Goal: Submit feedback/report problem

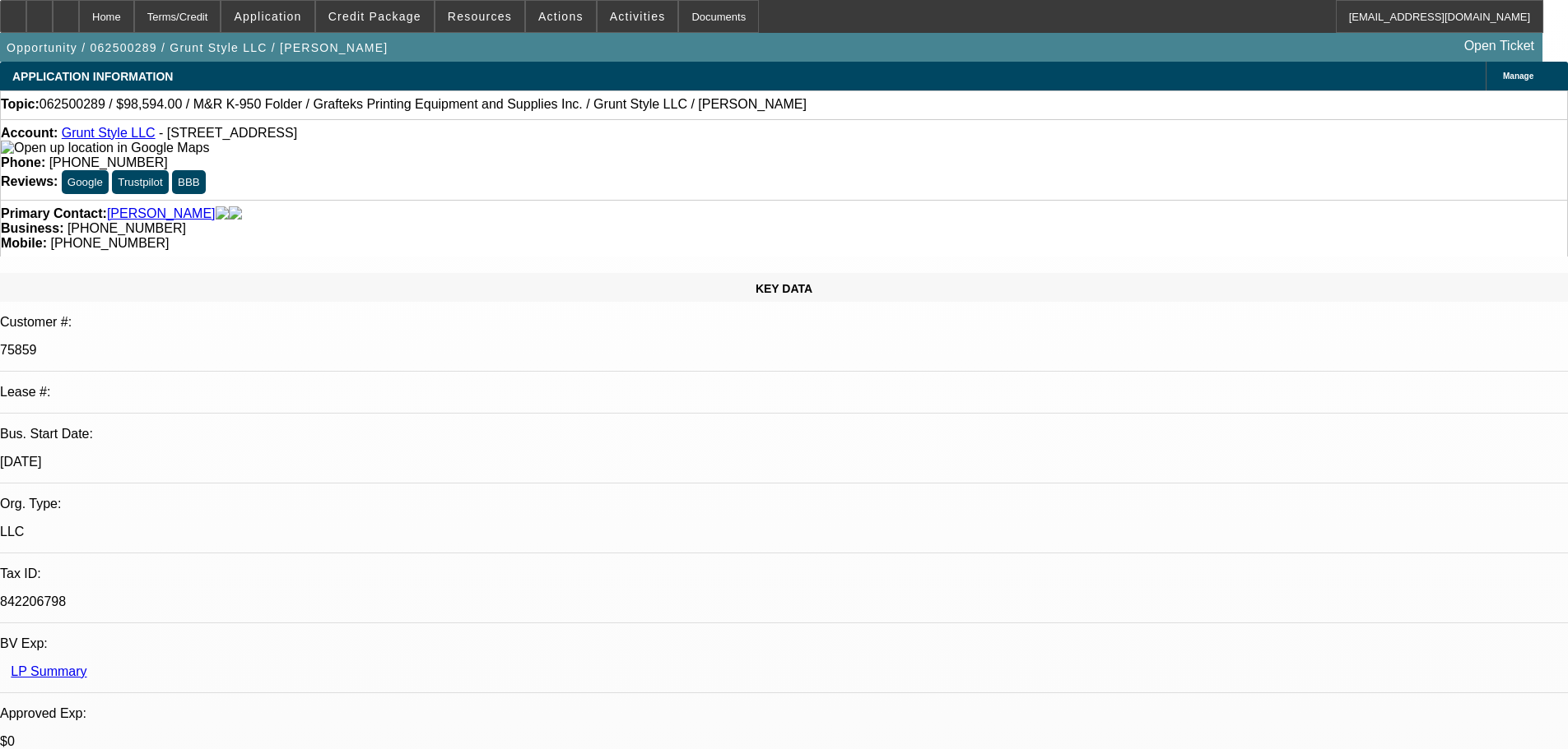
select select "0"
select select "2"
select select "0"
select select "2"
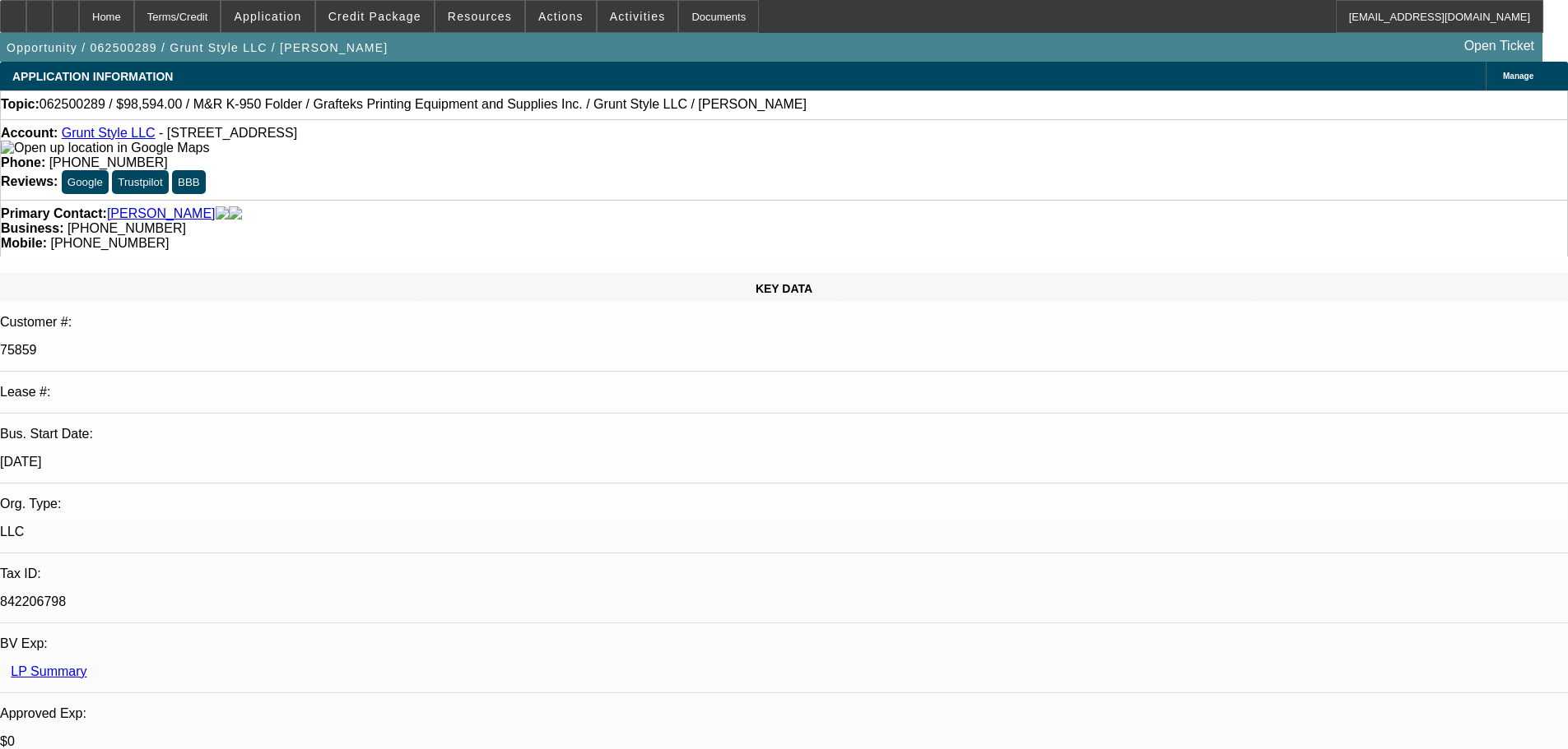
select select "0"
select select "2"
select select "0"
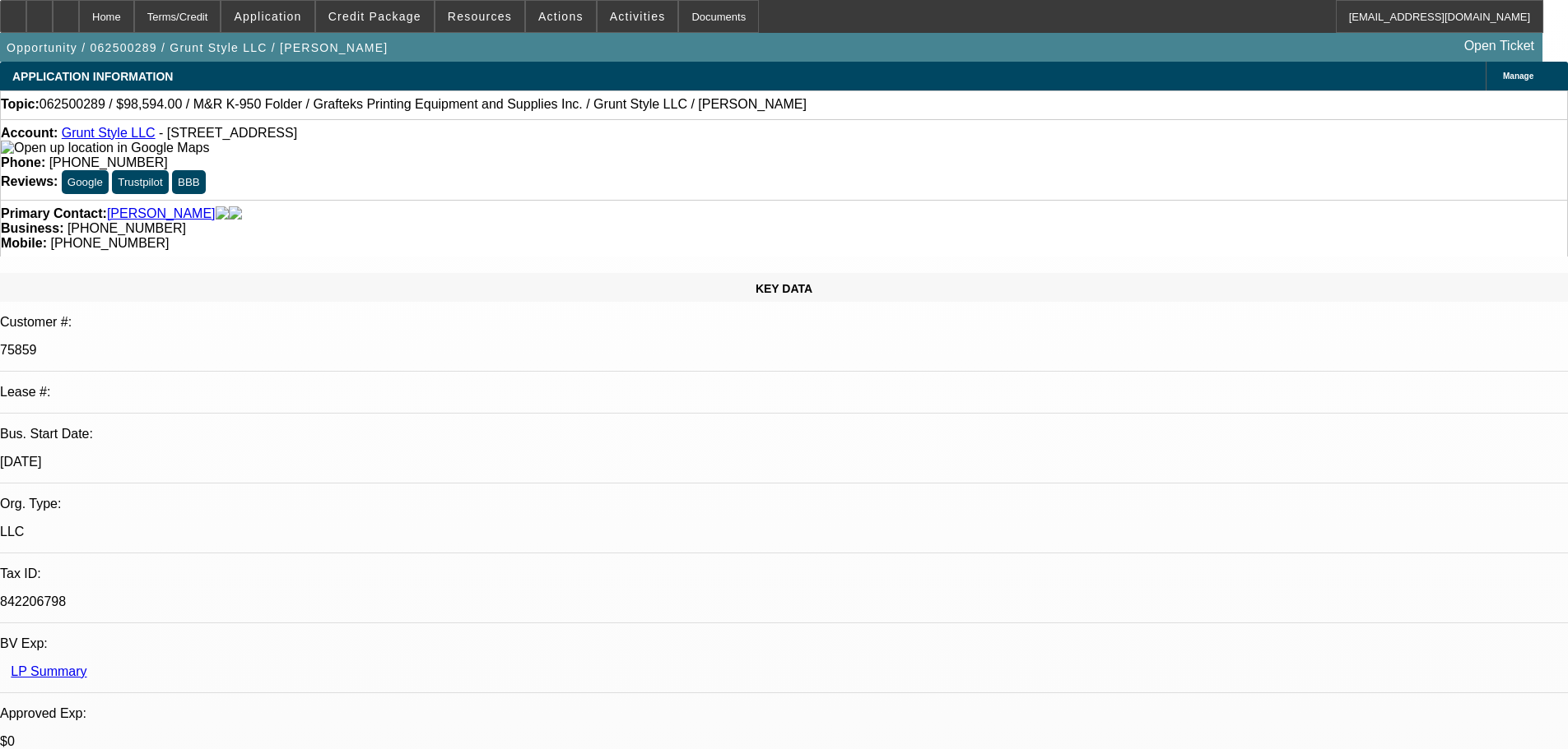
select select "2"
select select "0"
select select "2"
select select "0"
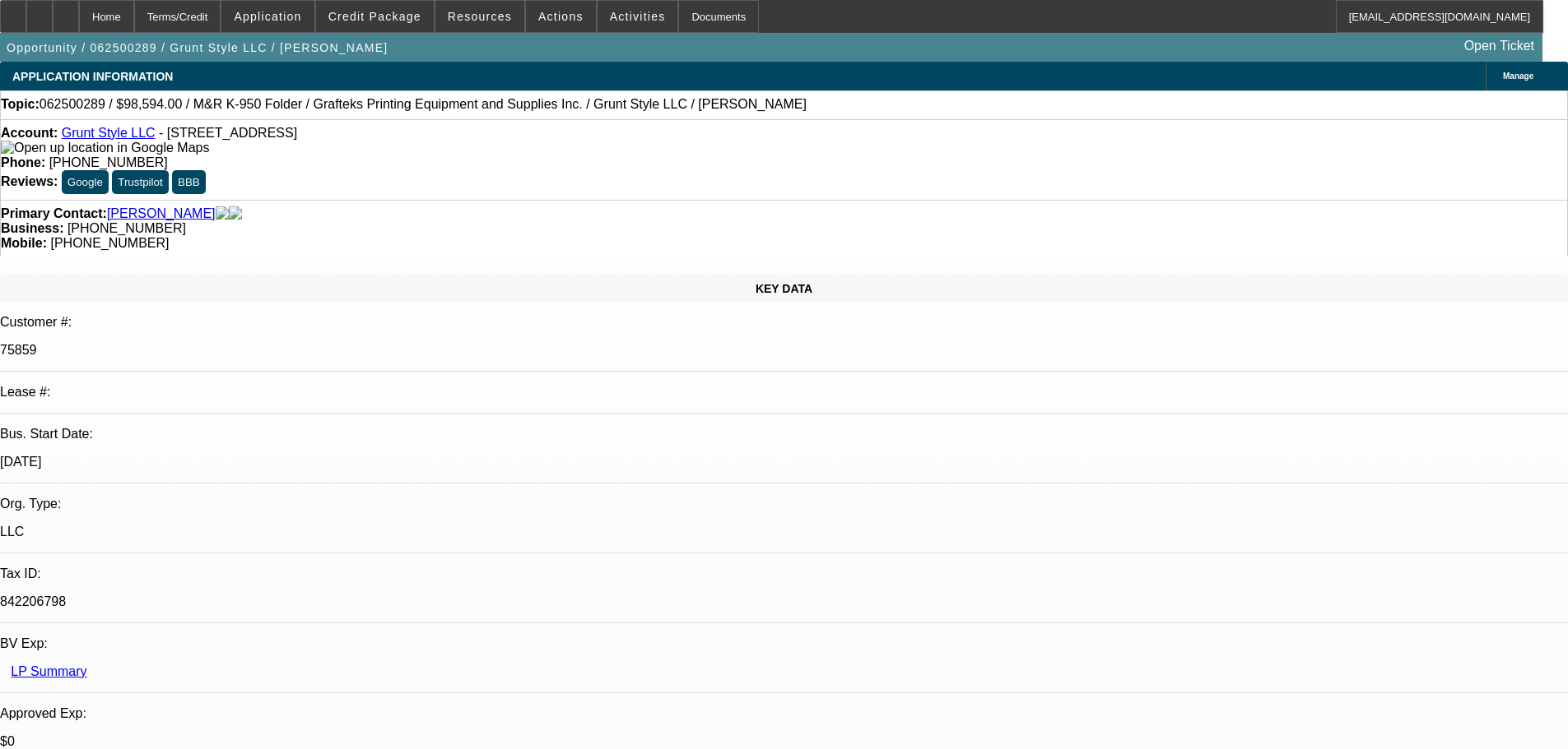
select select "2"
select select "0.1"
select select "2"
select select "0"
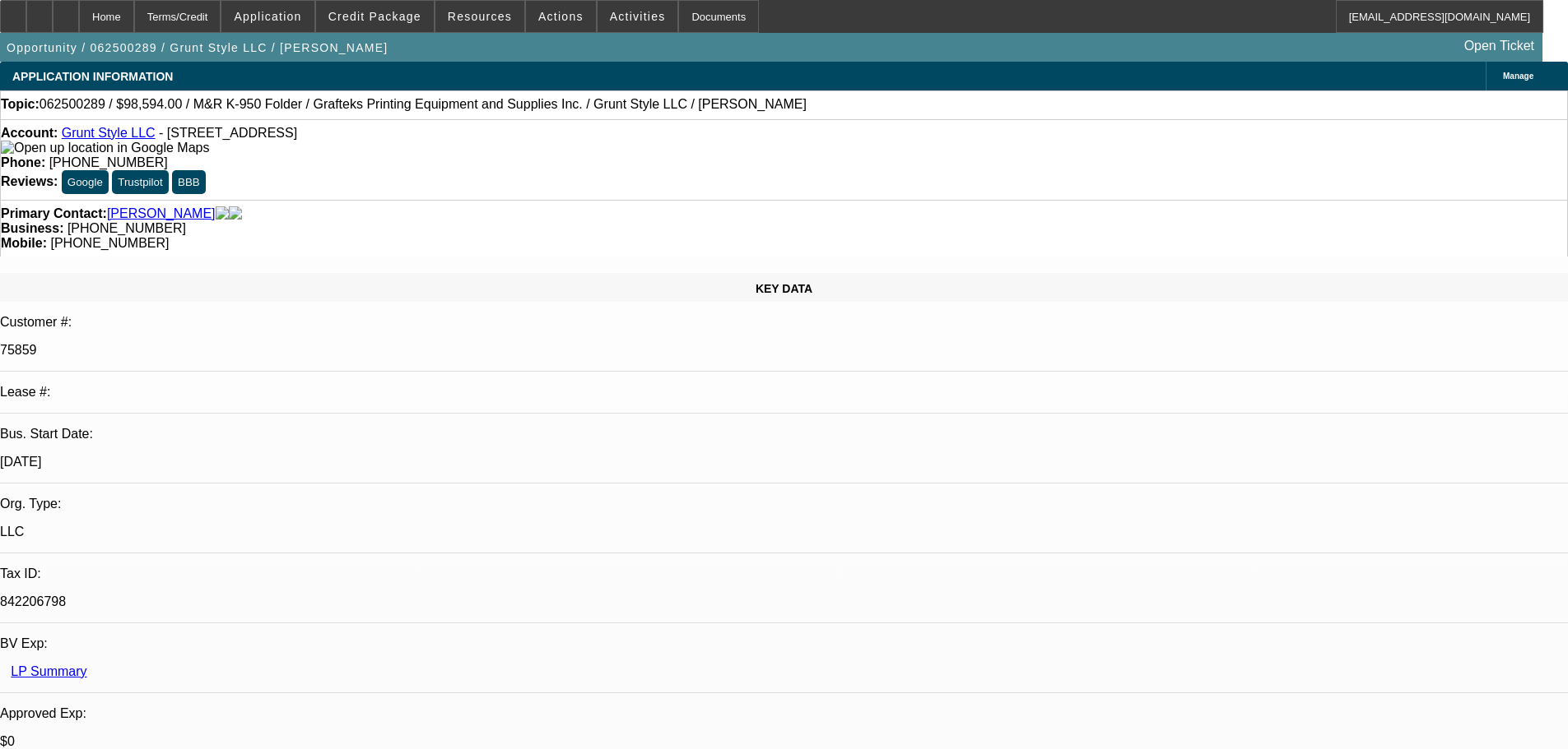
select select "2"
click at [539, 30] on span at bounding box center [561, 16] width 70 height 39
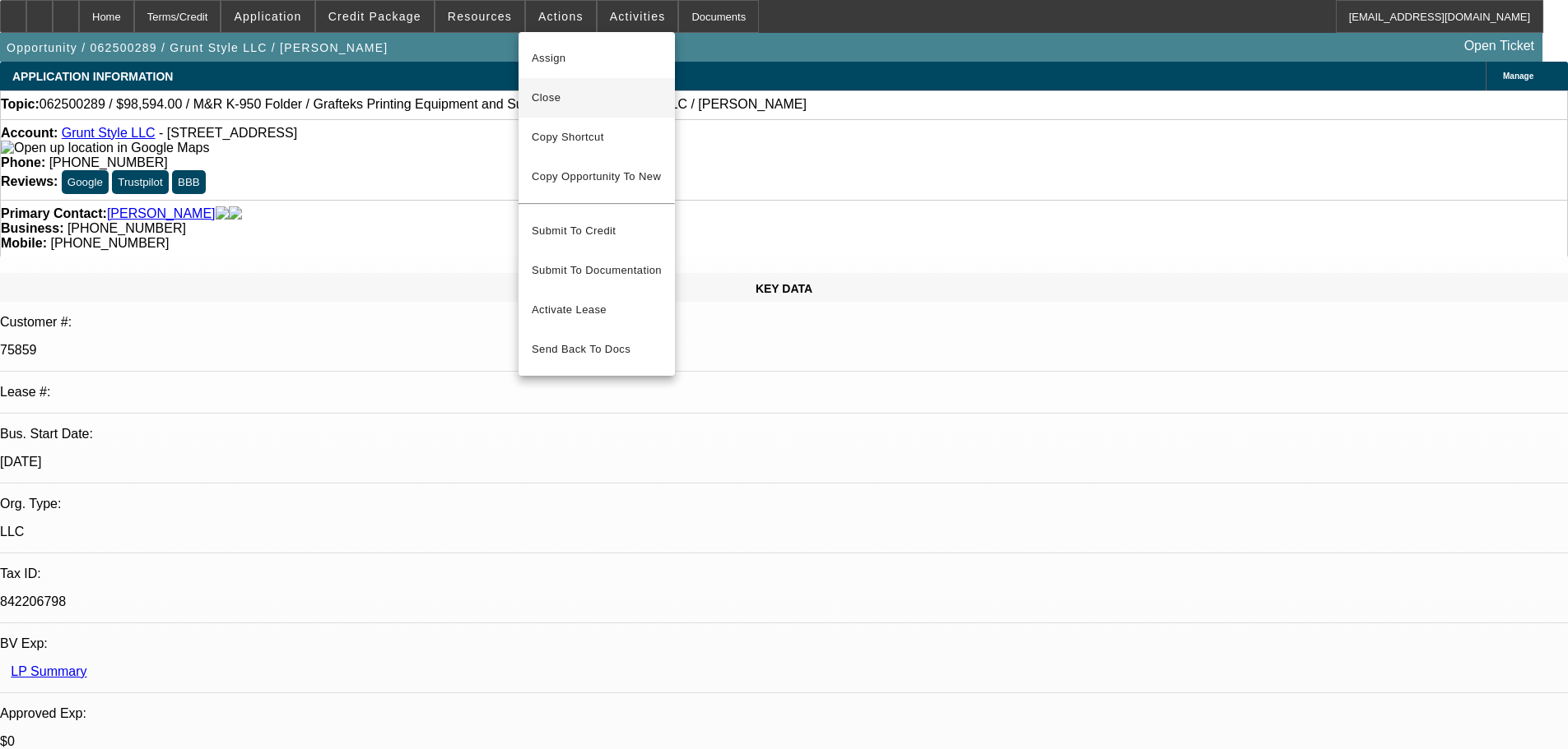
click at [546, 93] on span "Close" at bounding box center [597, 98] width 130 height 20
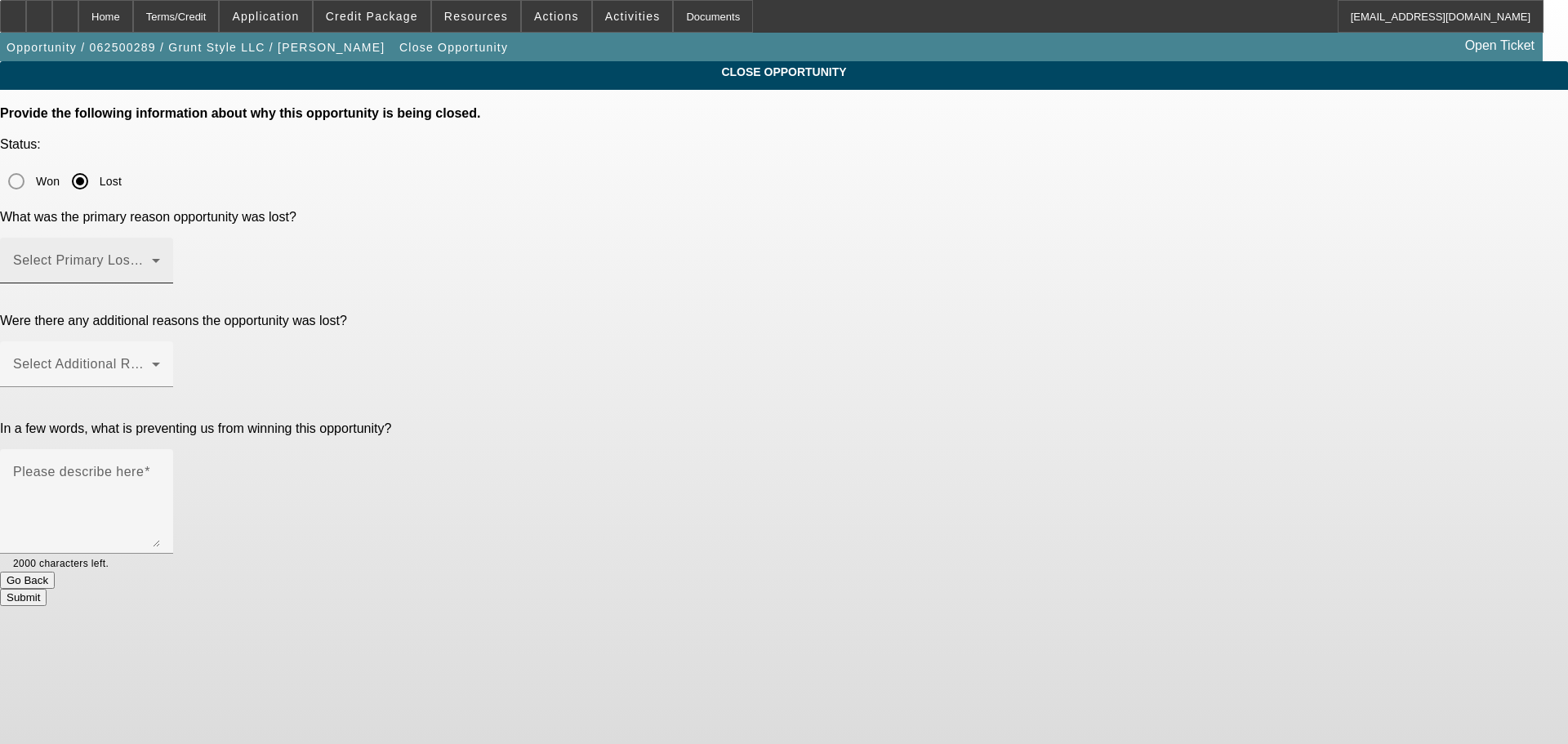
click at [152, 258] on span at bounding box center [82, 267] width 139 height 20
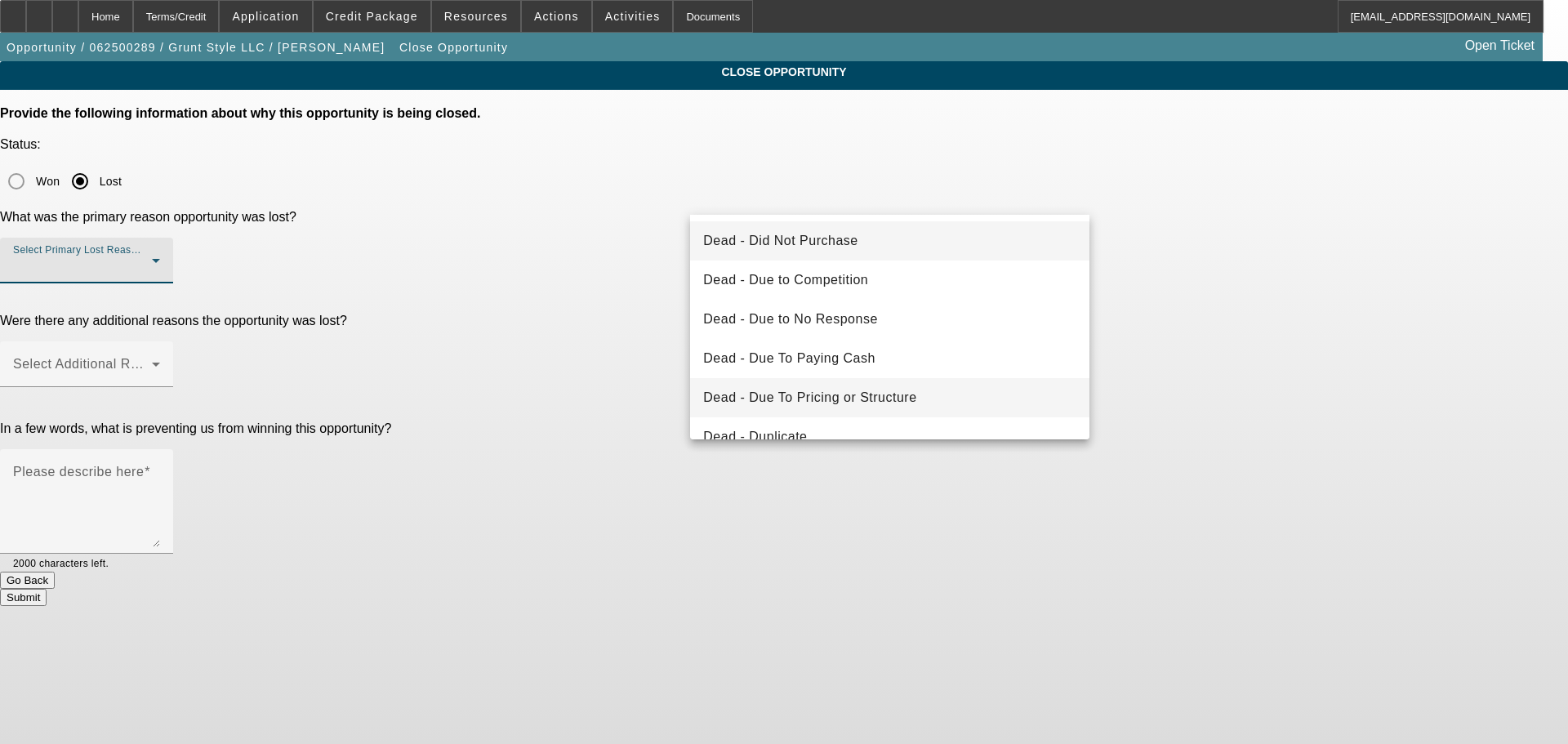
click at [885, 403] on span "Dead - Due To Pricing or Structure" at bounding box center [810, 398] width 213 height 20
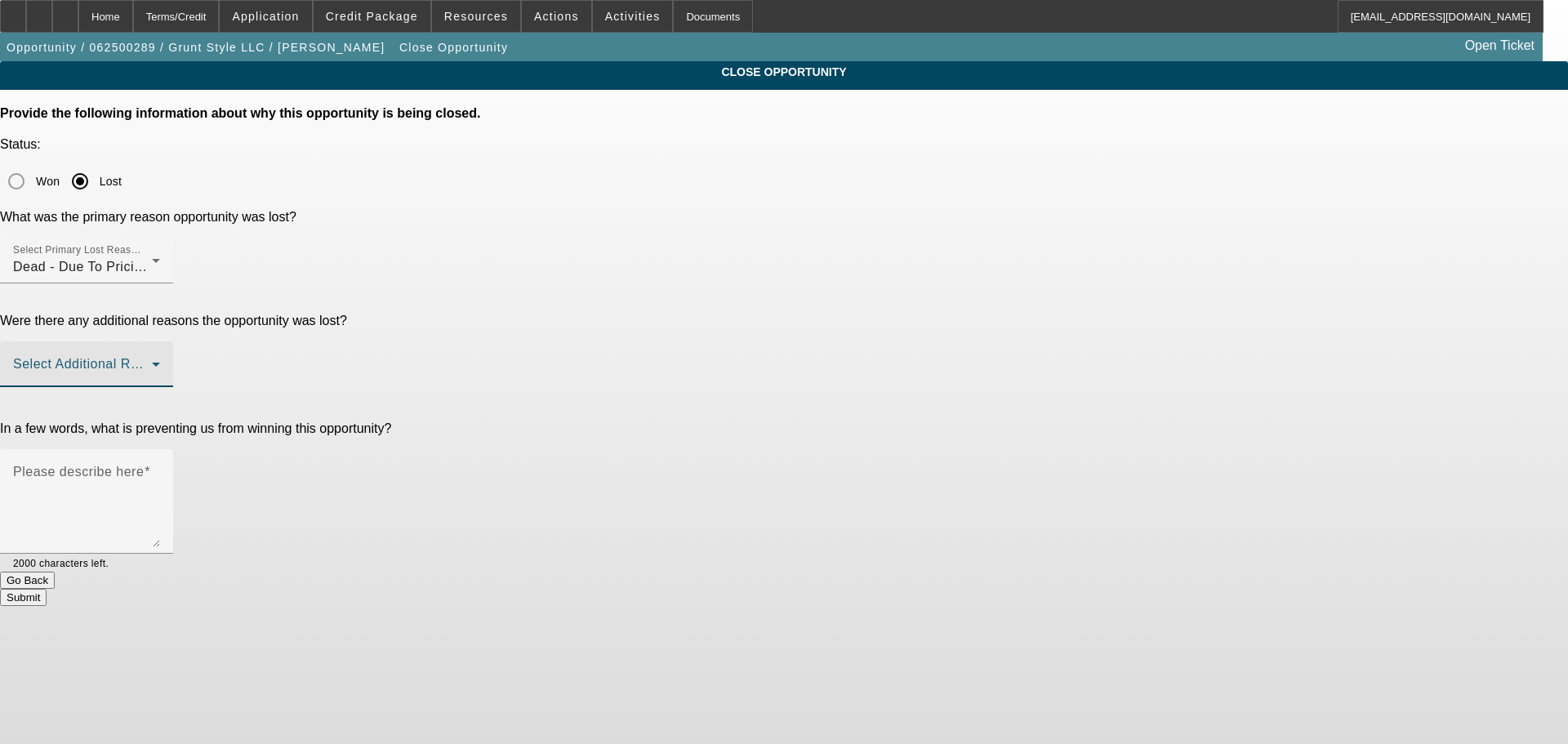
click at [152, 361] on span at bounding box center [82, 370] width 139 height 20
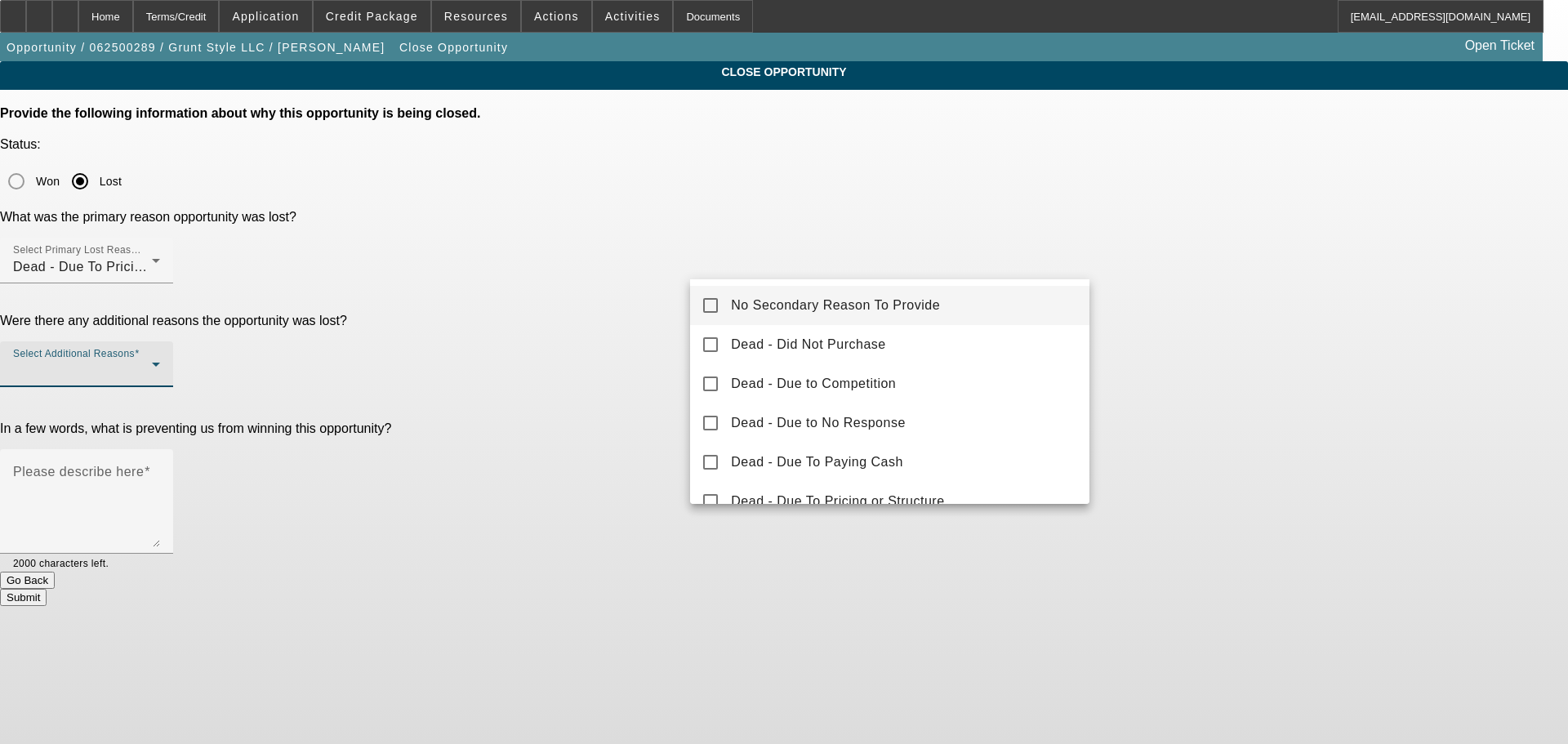
click at [820, 313] on span "No Secondary Reason To Provide" at bounding box center [835, 305] width 209 height 20
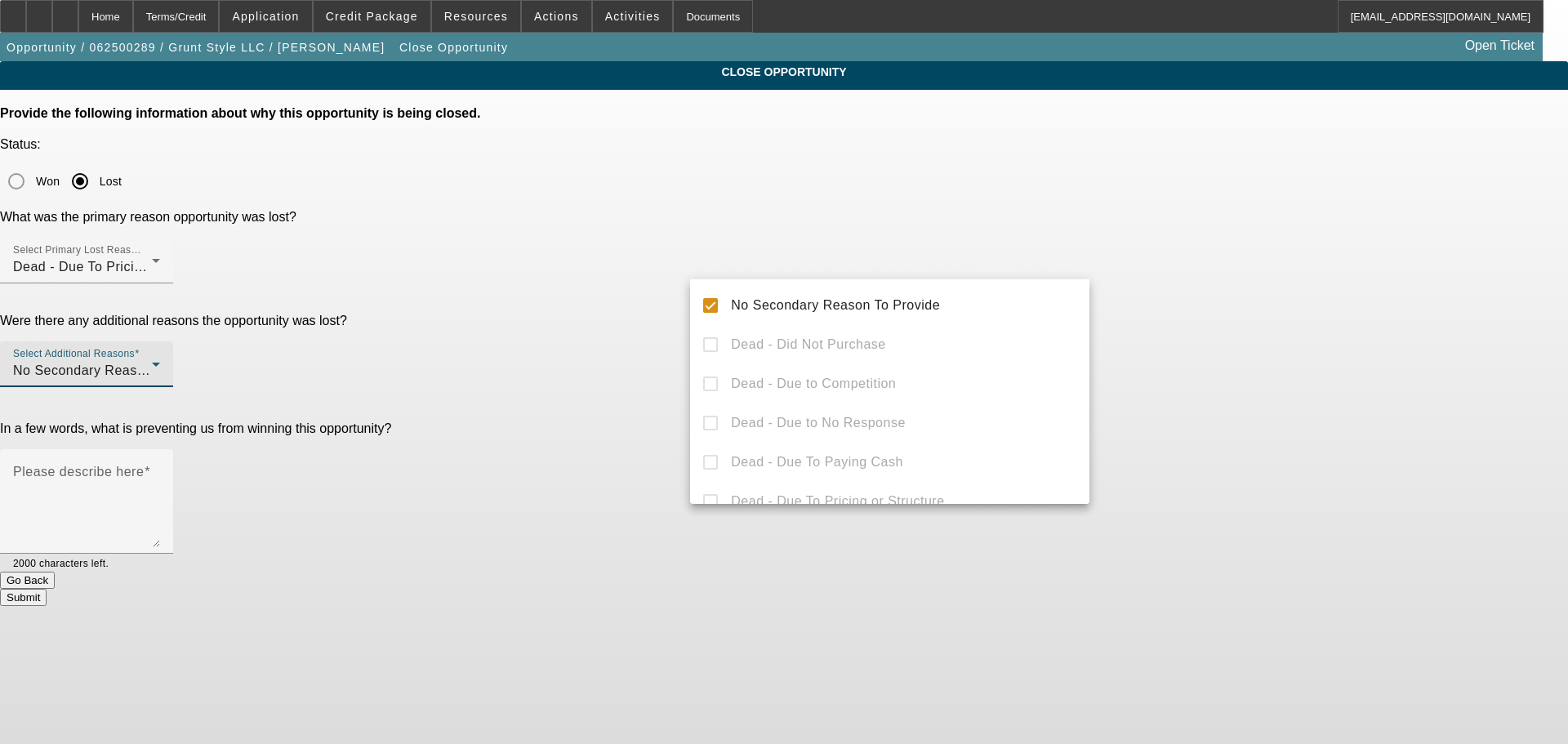
click at [543, 416] on div at bounding box center [784, 372] width 1568 height 744
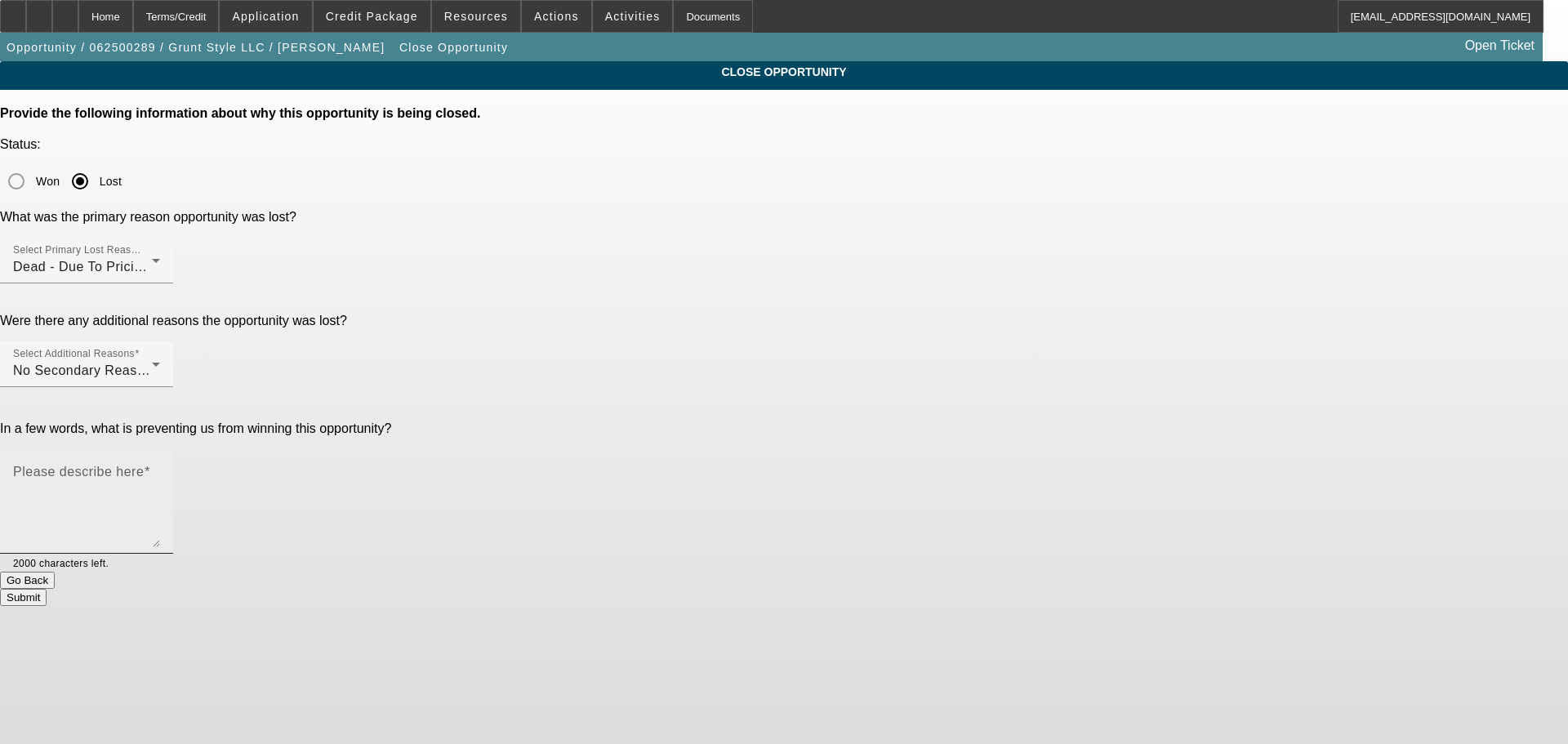
click at [160, 469] on textarea "Please describe here" at bounding box center [87, 508] width 147 height 78
type textarea "-"
click at [47, 589] on button "Submit" at bounding box center [23, 597] width 47 height 17
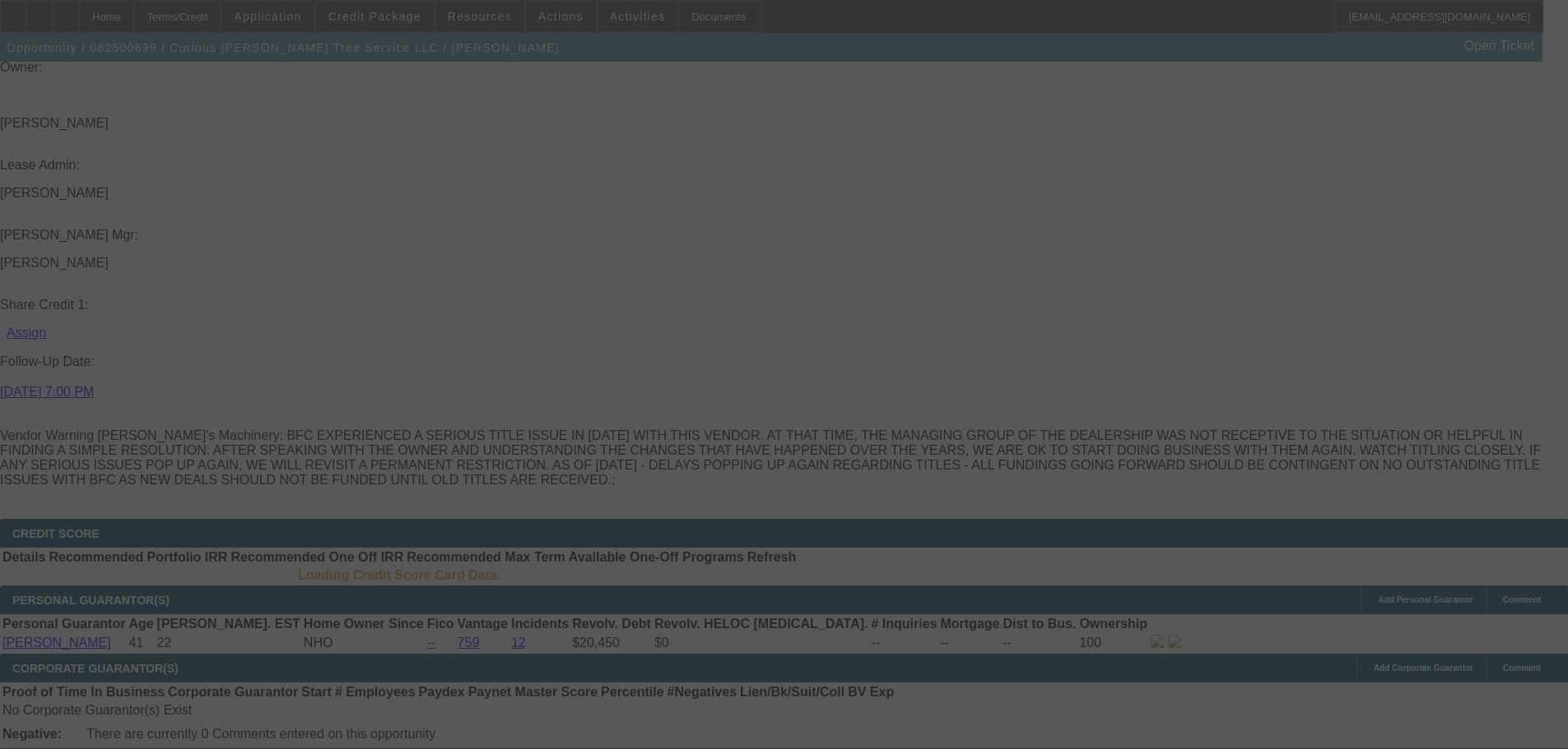
scroll to position [2161, 0]
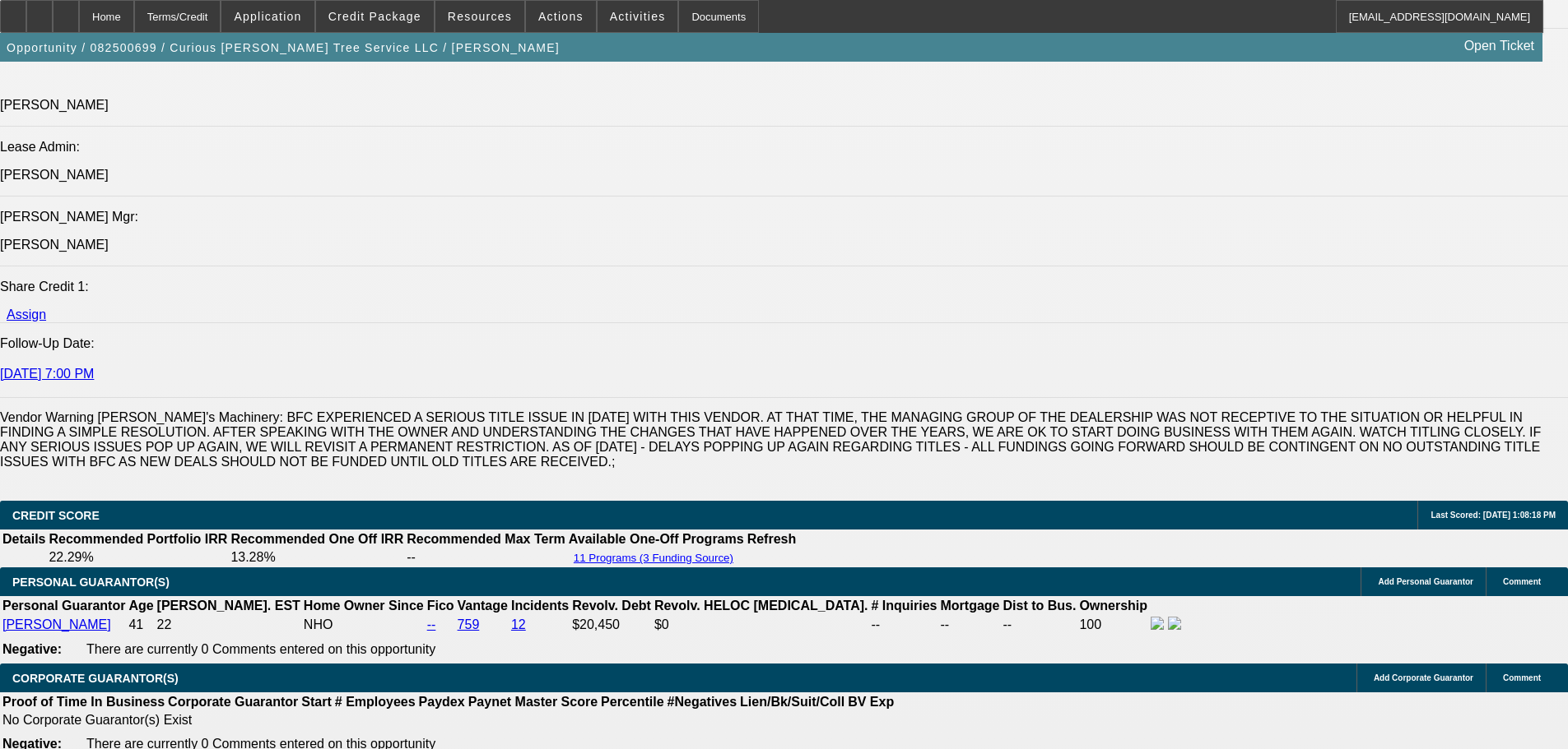
select select "0"
select select "3"
select select "0"
select select "6"
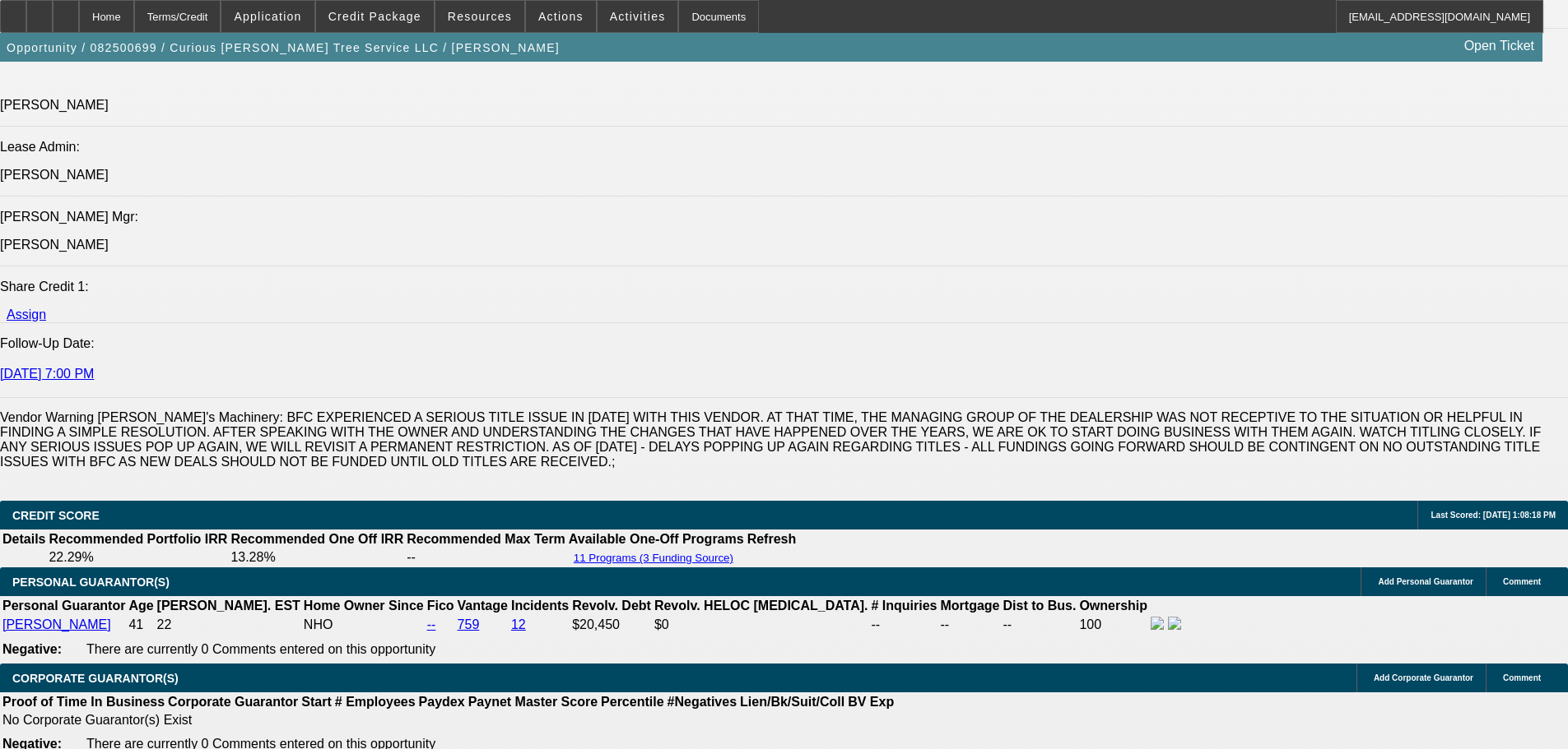
select select "0"
select select "2"
select select "0"
select select "6"
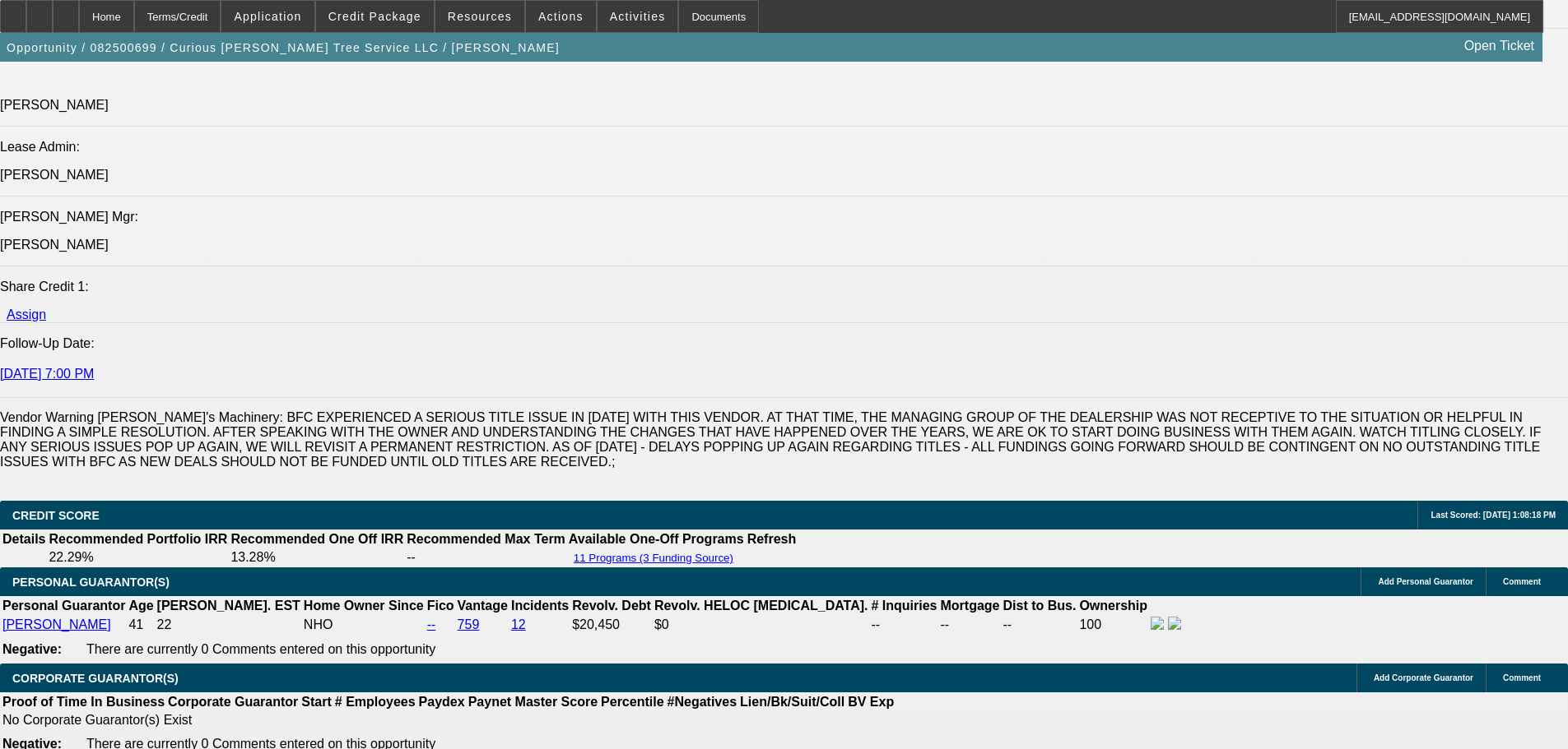
select select "0"
select select "2"
select select "0"
select select "6"
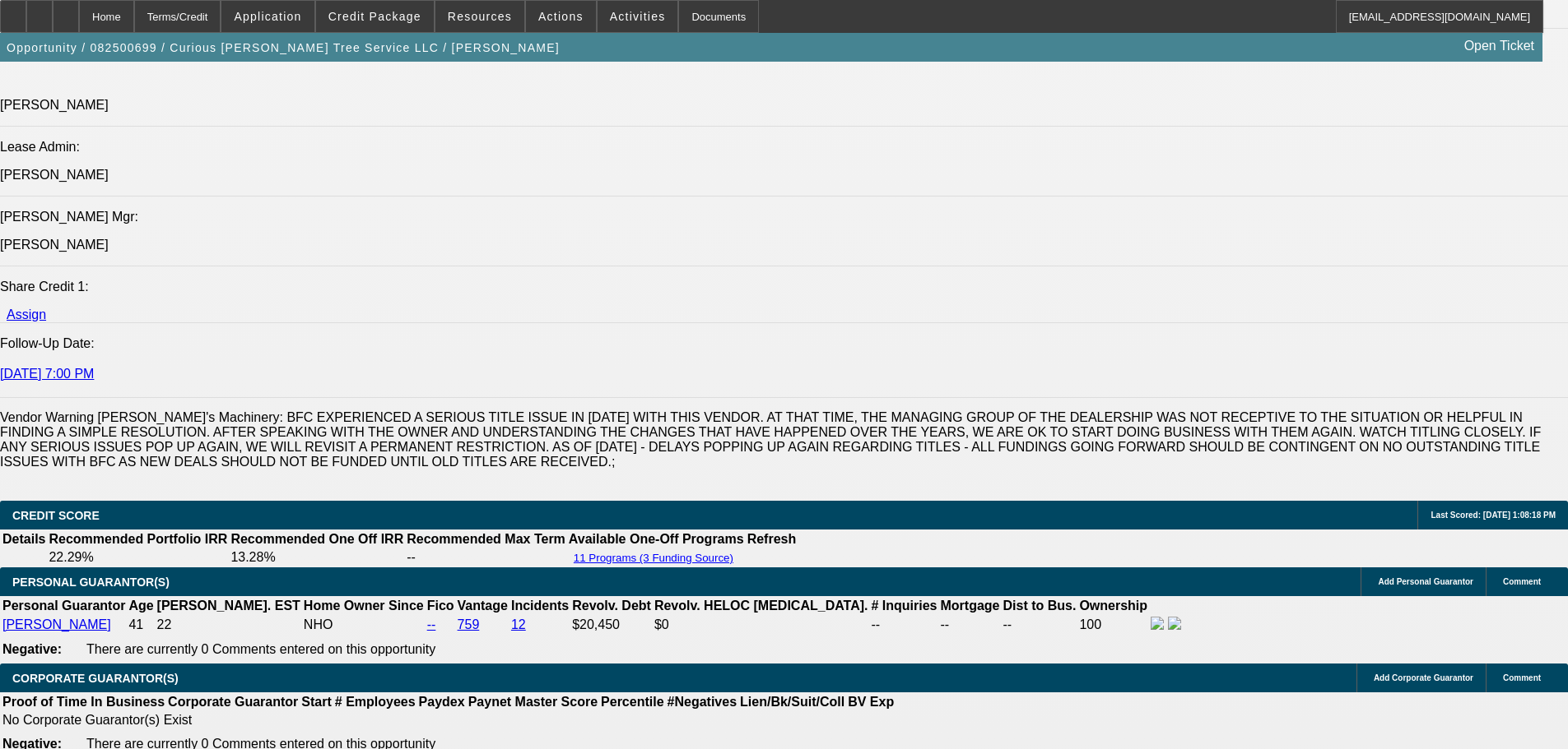
select select "0"
select select "6"
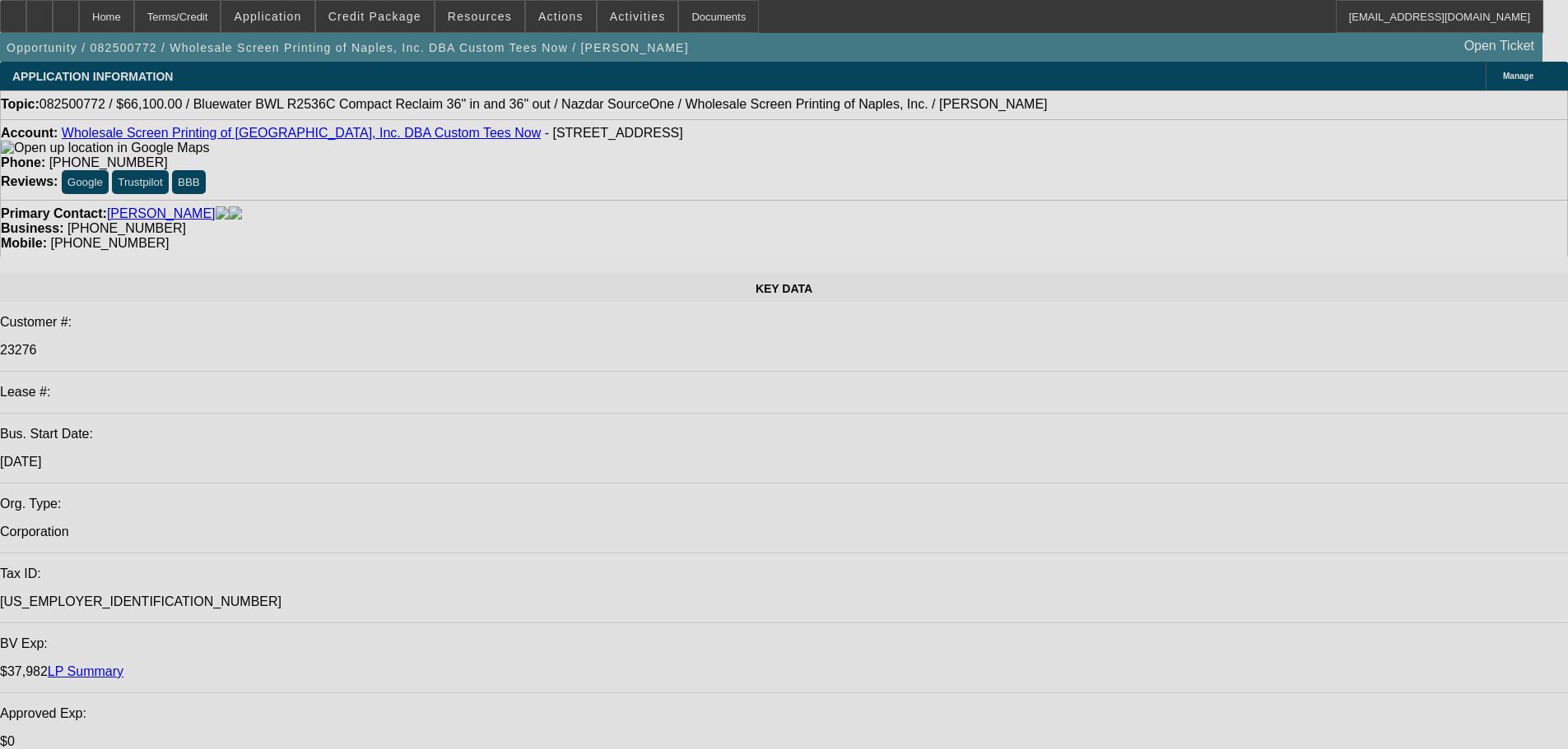
select select "0"
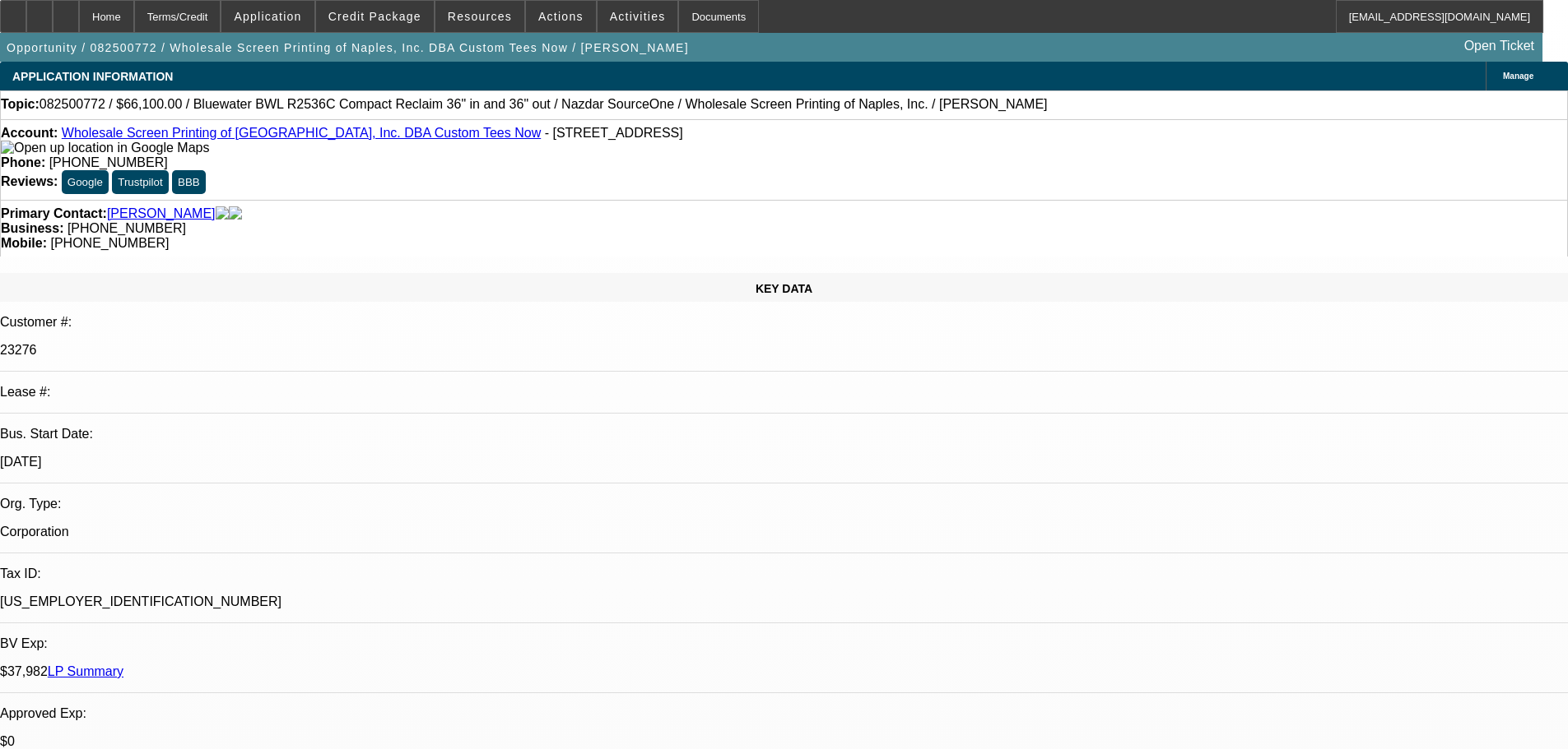
select select "0"
select select "2"
select select "0"
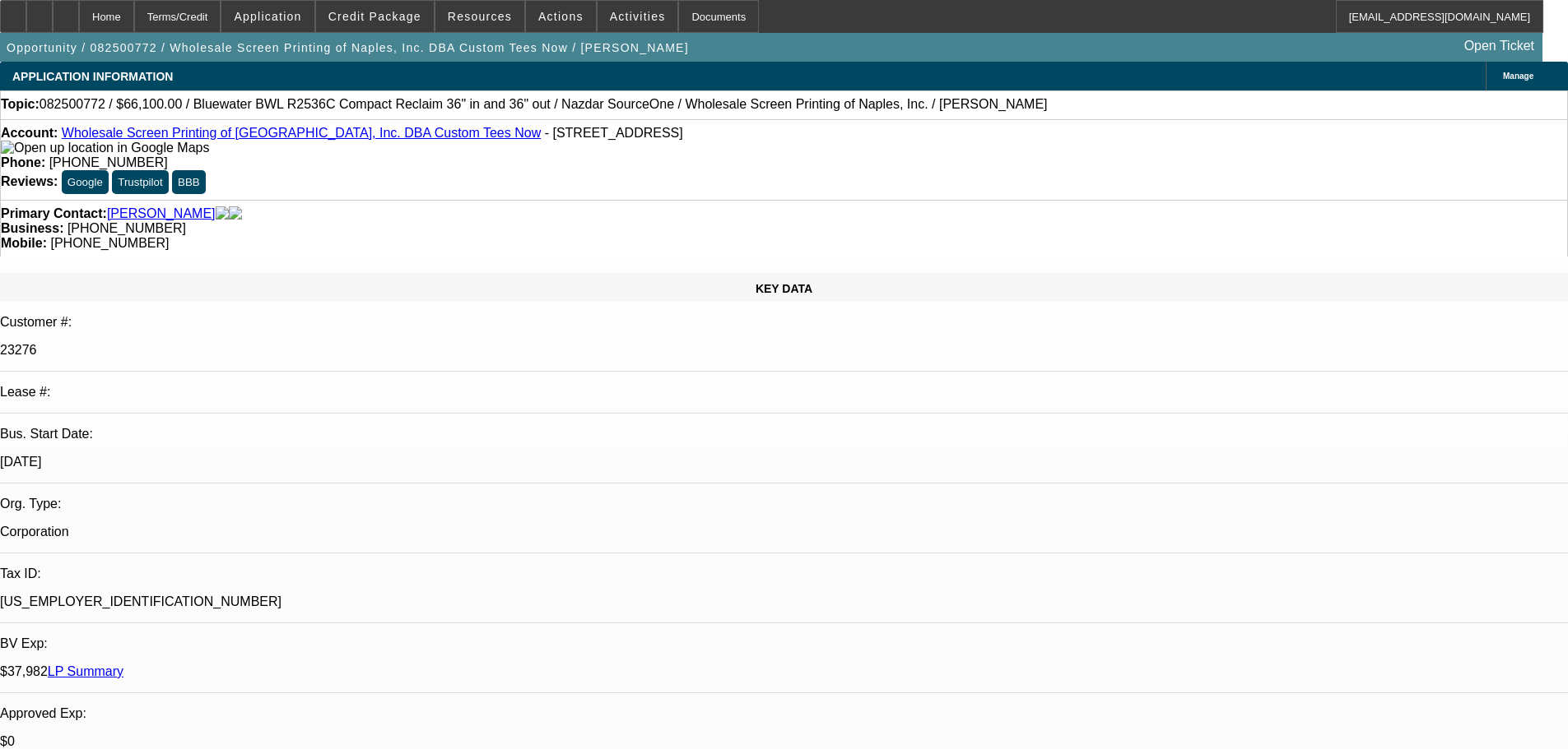
select select "0"
select select "2"
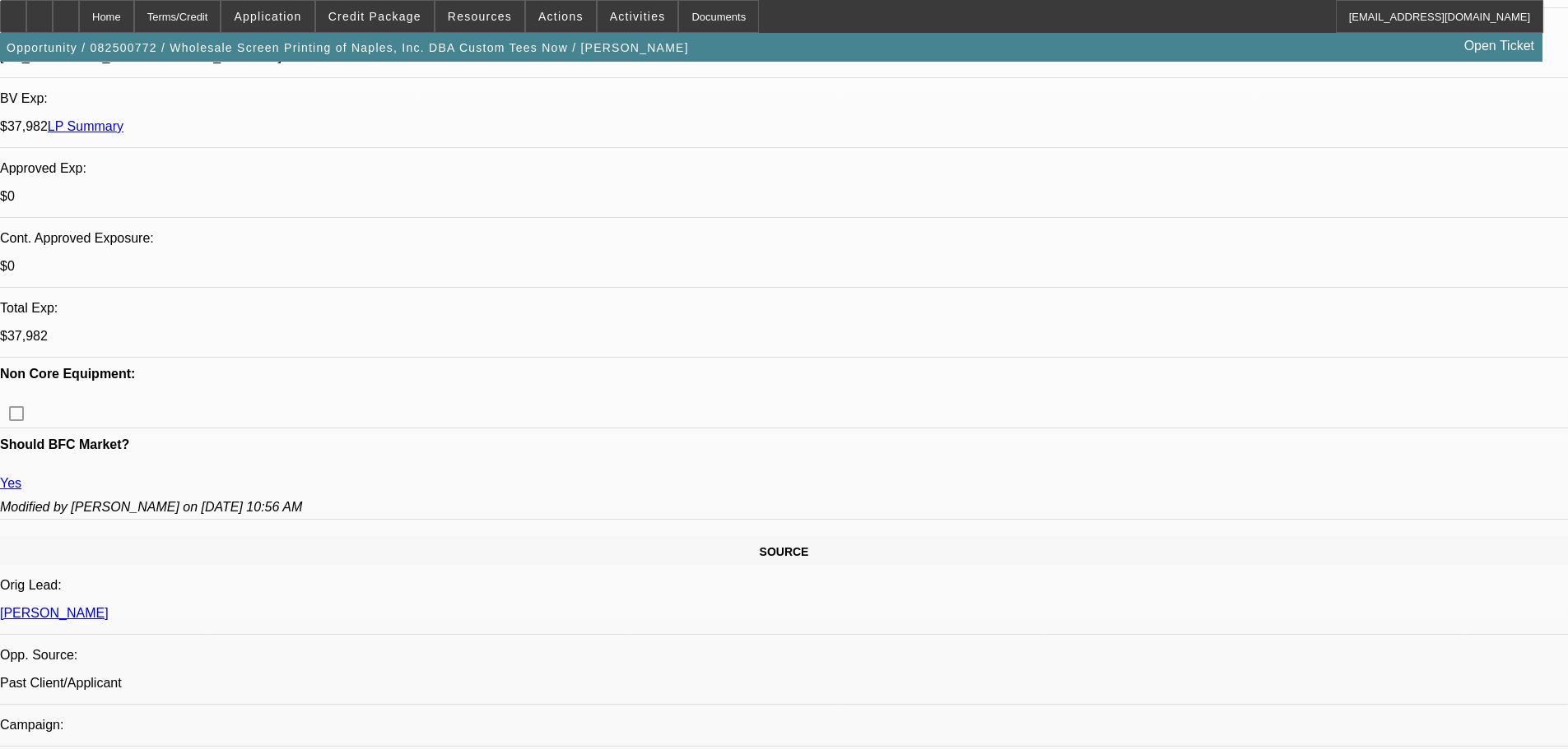
scroll to position [526, 0]
